Goal: Check status: Check status

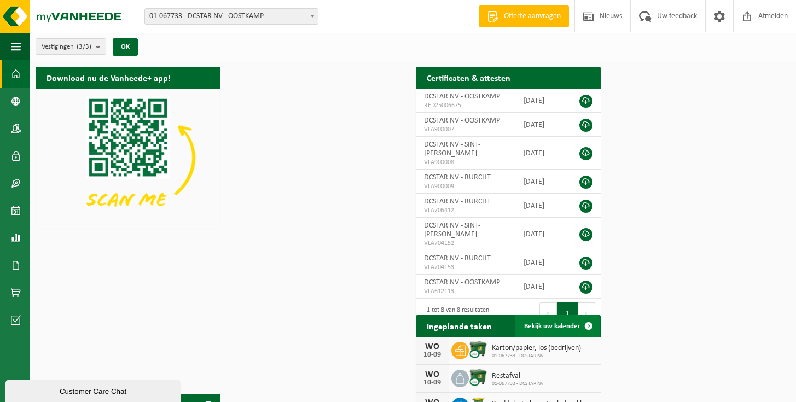
click at [580, 330] on span "Bekijk uw kalender" at bounding box center [552, 326] width 56 height 7
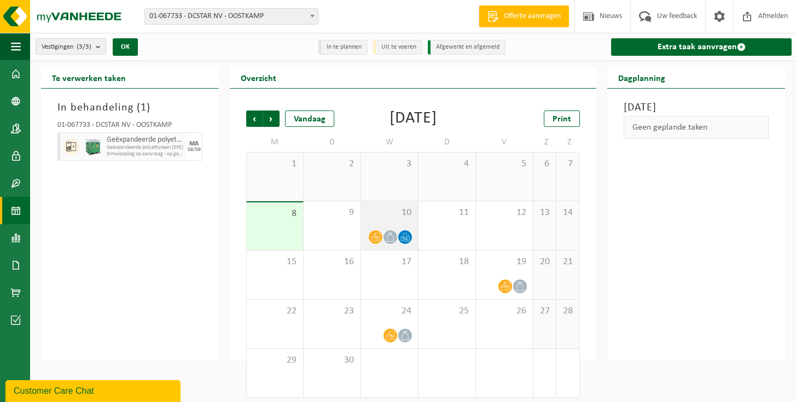
click at [407, 240] on div "10" at bounding box center [389, 225] width 57 height 49
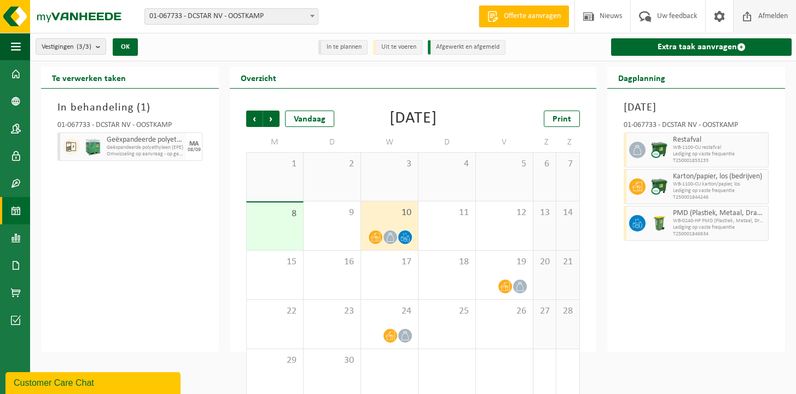
click at [755, 17] on span at bounding box center [747, 16] width 16 height 32
